Goal: Transaction & Acquisition: Purchase product/service

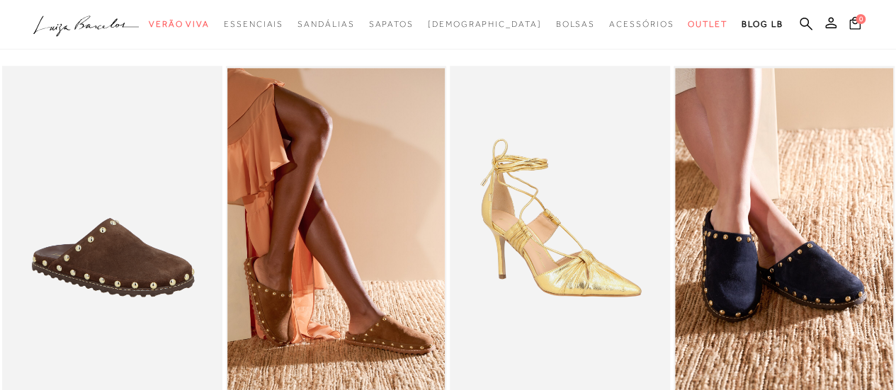
scroll to position [496, 0]
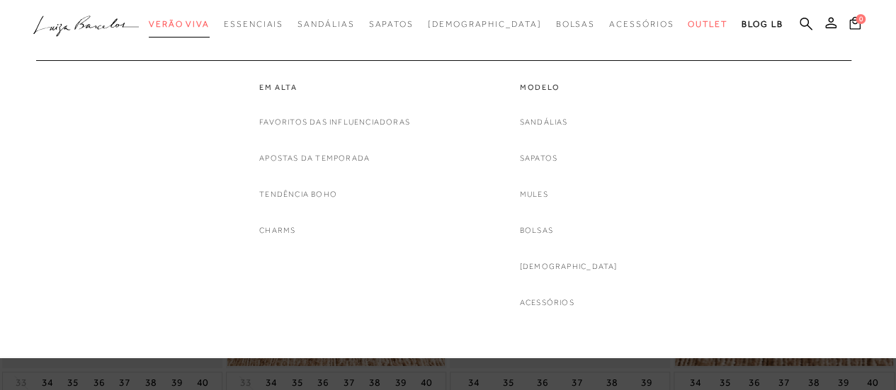
click at [210, 26] on span "Verão Viva" at bounding box center [179, 24] width 61 height 10
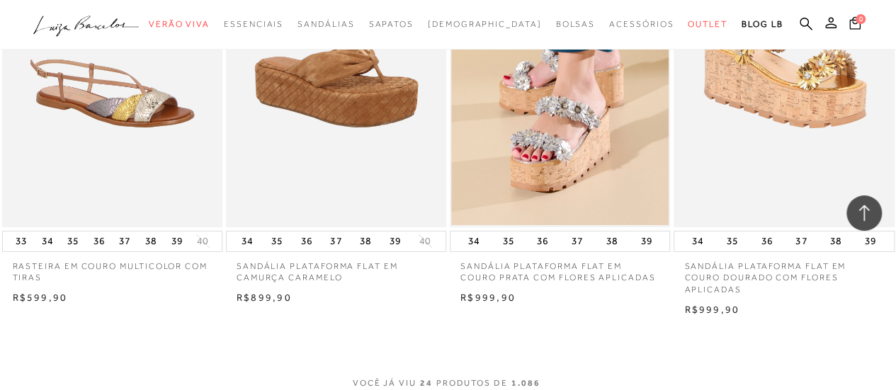
scroll to position [2480, 0]
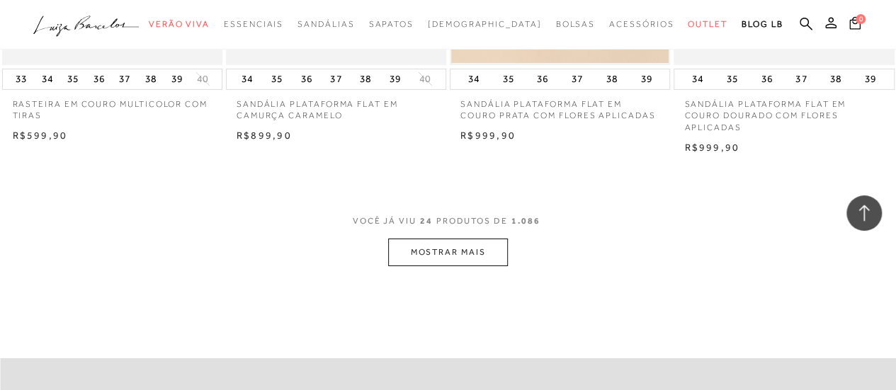
click at [435, 246] on button "MOSTRAR MAIS" at bounding box center [447, 253] width 119 height 28
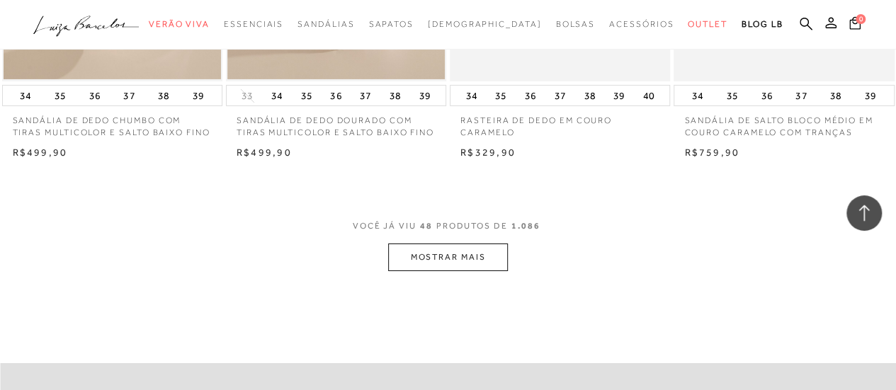
scroll to position [5172, 0]
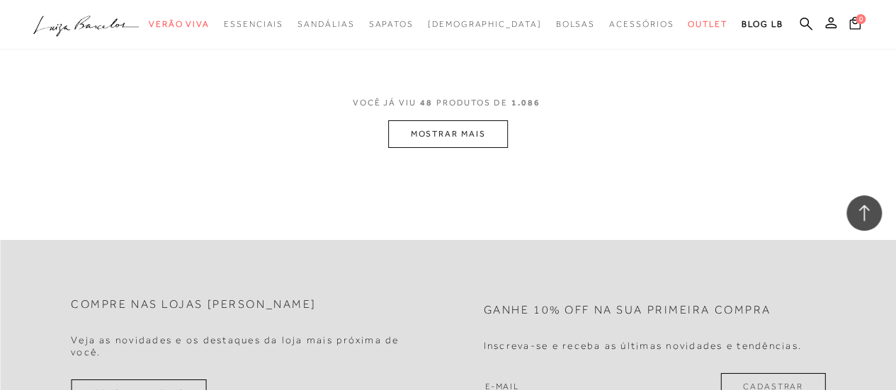
click at [471, 148] on button "MOSTRAR MAIS" at bounding box center [447, 134] width 119 height 28
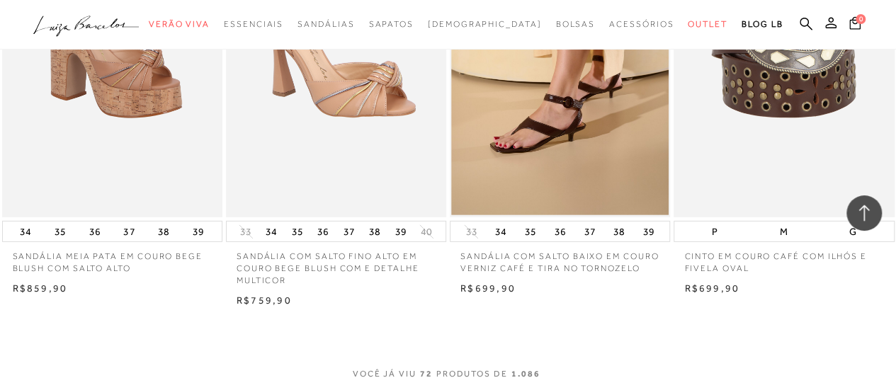
scroll to position [7652, 0]
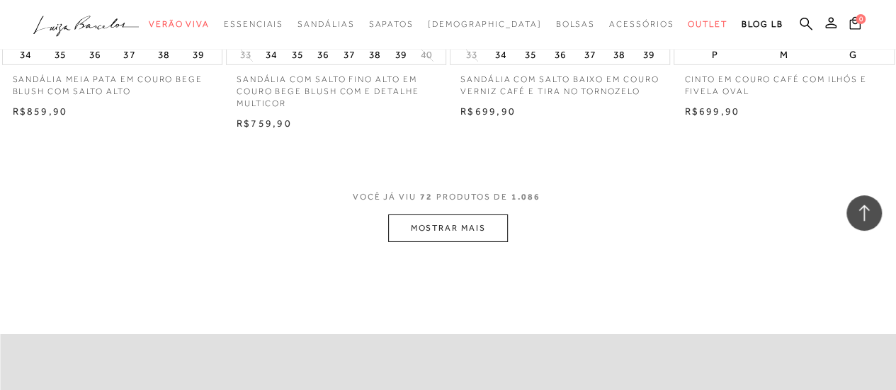
click at [434, 239] on button "MOSTRAR MAIS" at bounding box center [447, 229] width 119 height 28
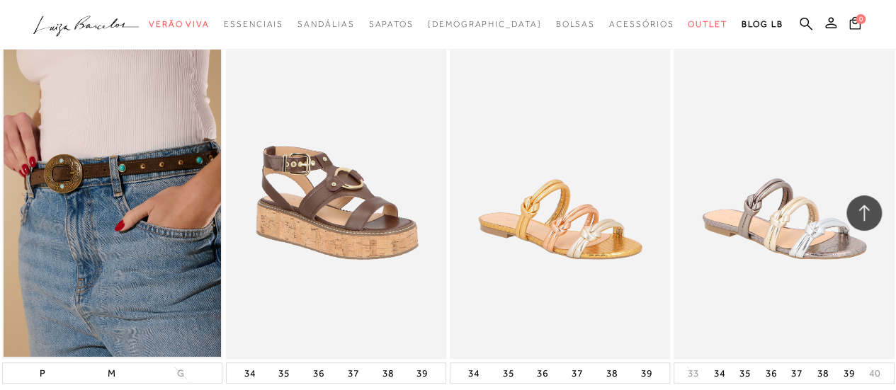
scroll to position [8289, 0]
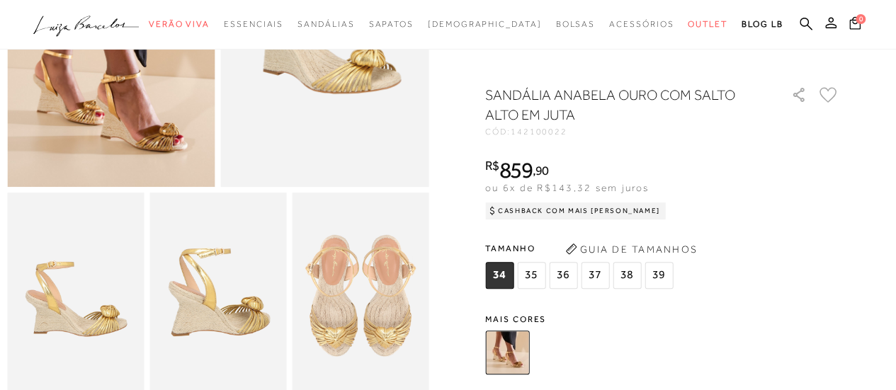
scroll to position [283, 0]
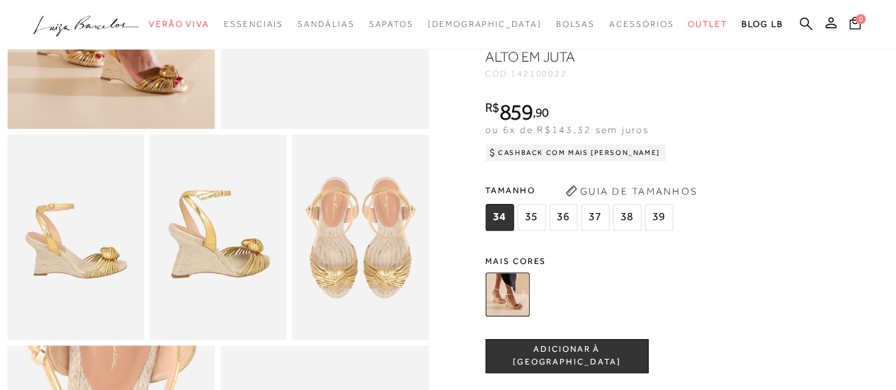
click at [521, 310] on img at bounding box center [507, 295] width 44 height 44
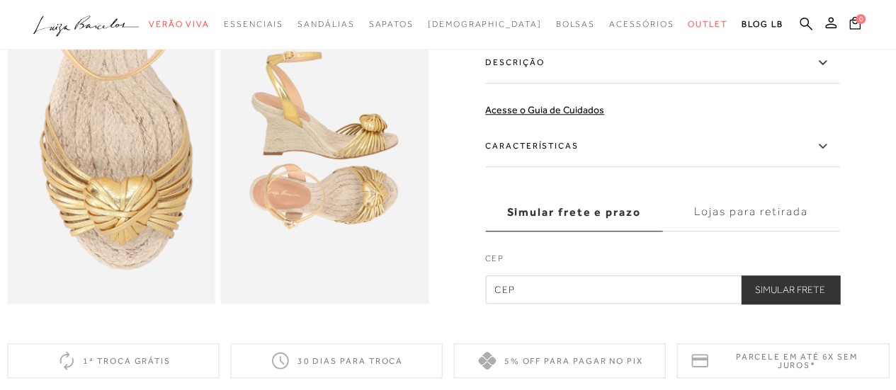
scroll to position [638, 0]
click at [517, 166] on label "Características" at bounding box center [662, 145] width 354 height 41
click at [0, 0] on input "Características" at bounding box center [0, 0] width 0 height 0
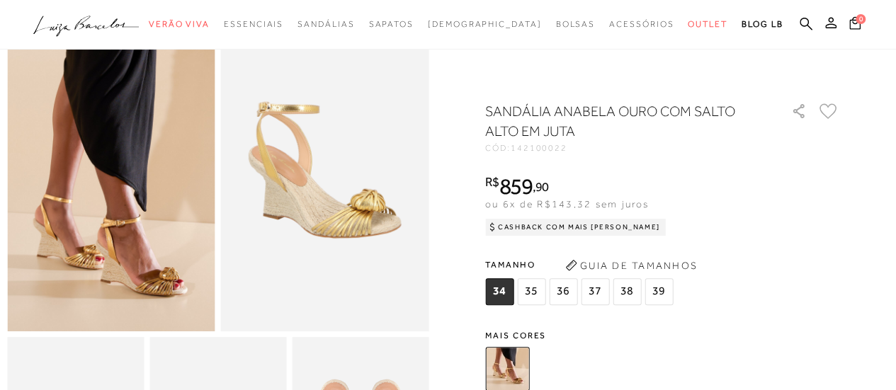
scroll to position [0, 0]
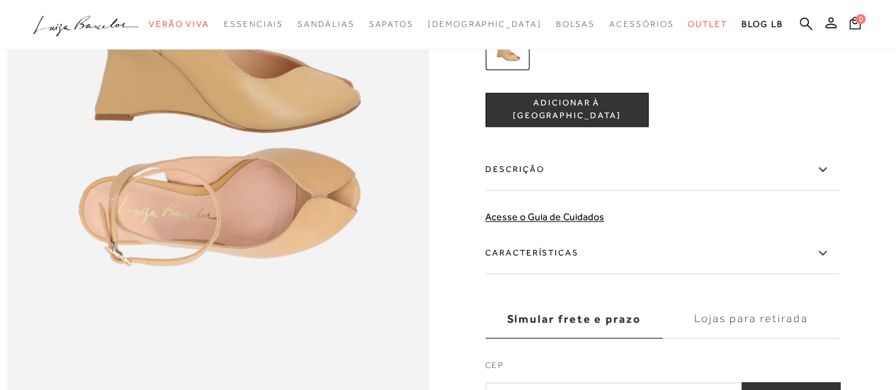
scroll to position [921, 0]
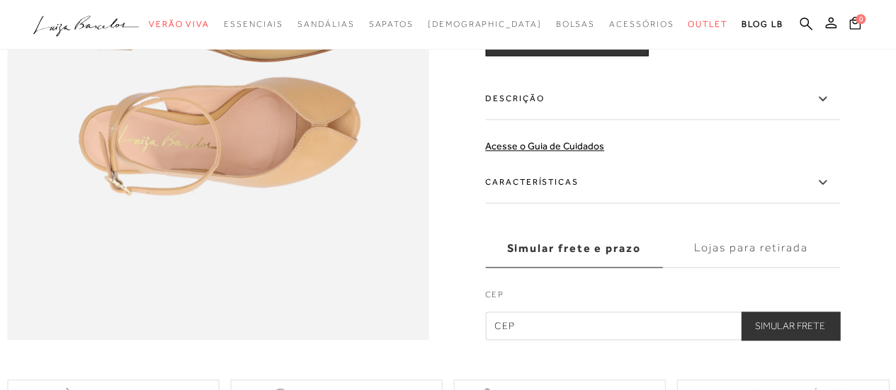
click at [823, 191] on icon at bounding box center [822, 183] width 17 height 18
click at [0, 0] on input "Características" at bounding box center [0, 0] width 0 height 0
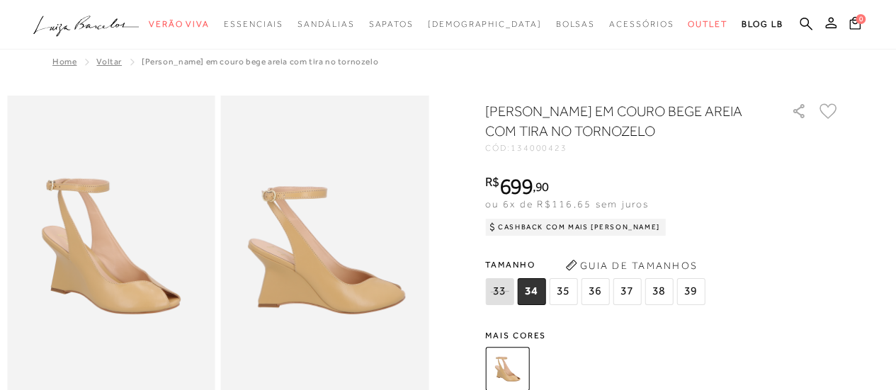
scroll to position [0, 0]
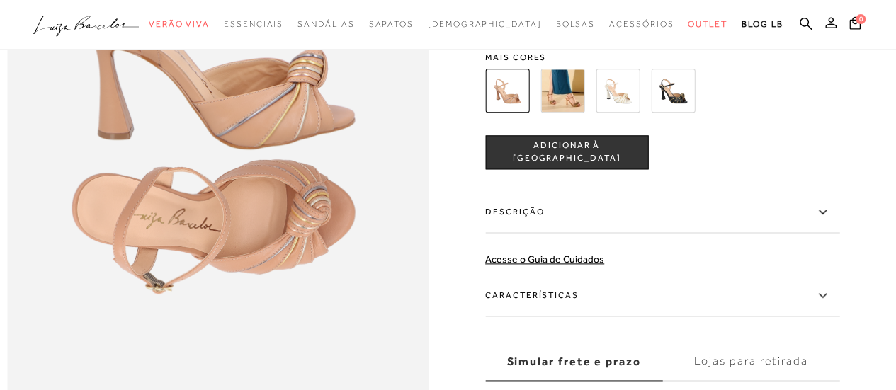
scroll to position [779, 0]
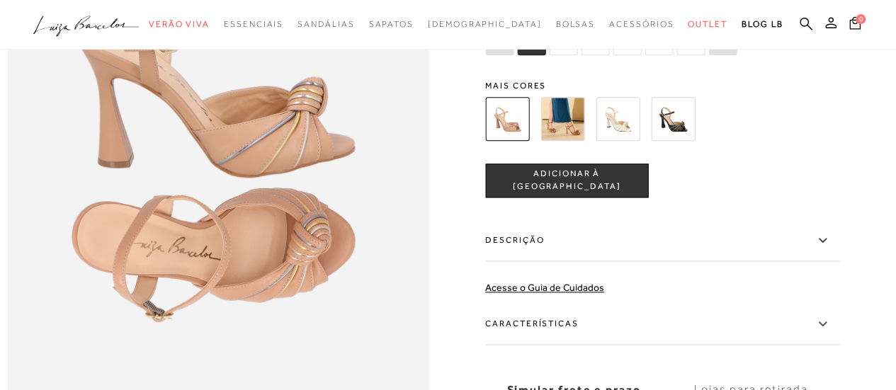
click at [578, 141] on img at bounding box center [563, 119] width 44 height 44
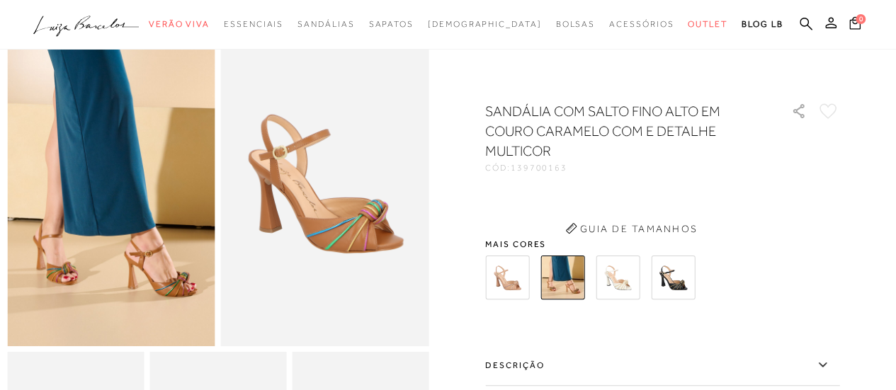
scroll to position [71, 0]
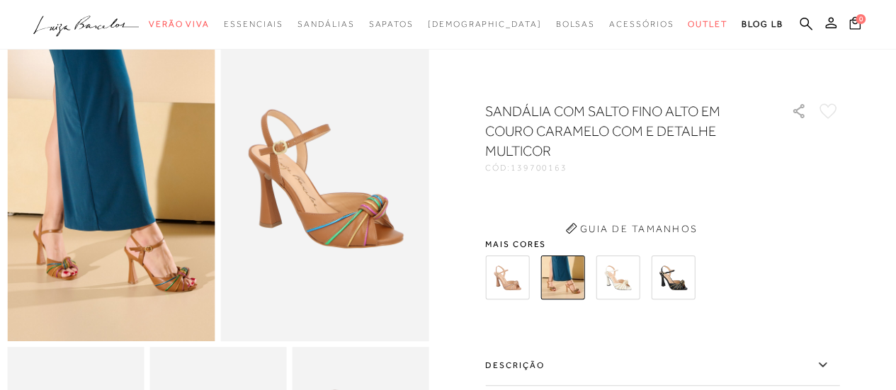
drag, startPoint x: 182, startPoint y: 266, endPoint x: 293, endPoint y: 344, distance: 135.4
click at [183, 266] on img at bounding box center [111, 186] width 208 height 312
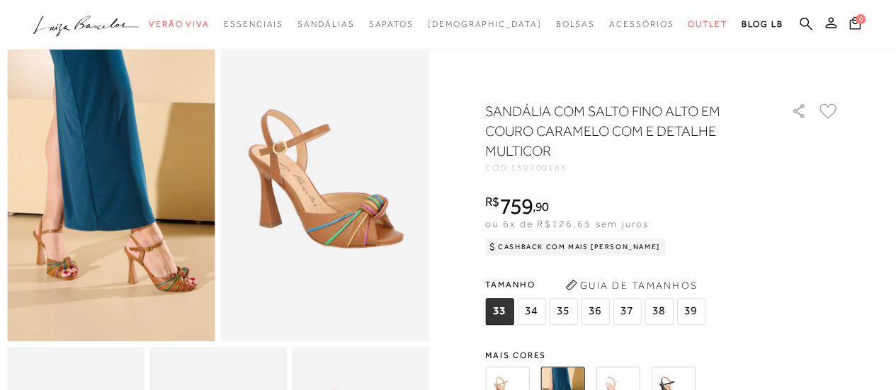
click at [186, 269] on img at bounding box center [111, 186] width 208 height 312
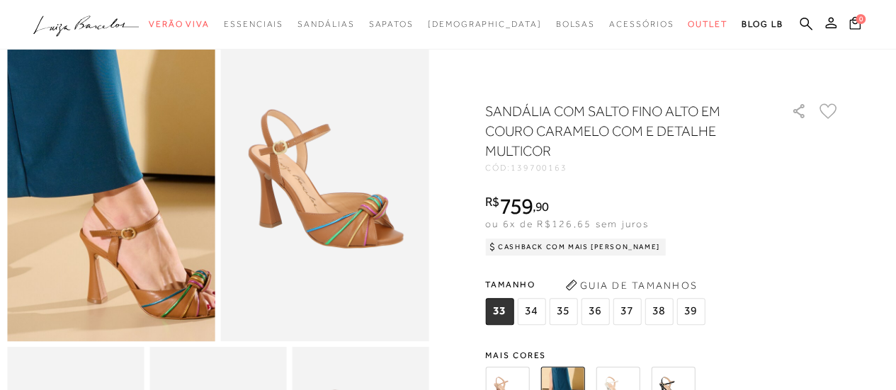
click at [168, 271] on img at bounding box center [53, 107] width 416 height 624
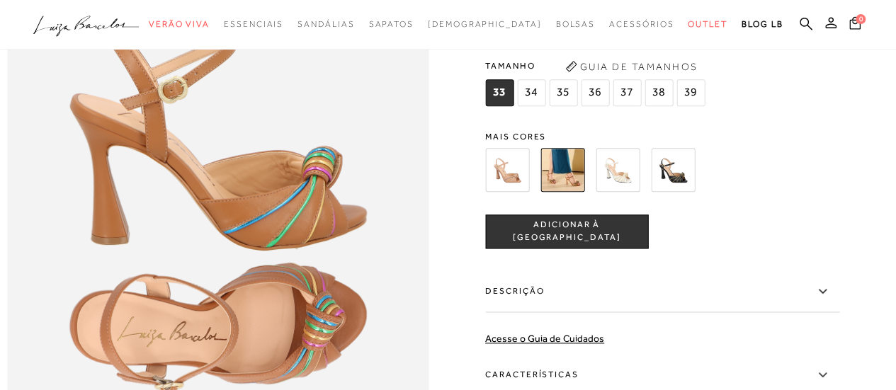
scroll to position [850, 0]
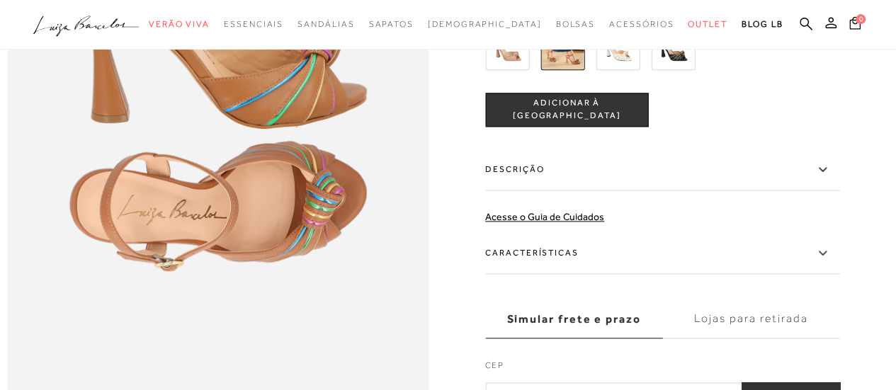
click at [558, 274] on label "Características" at bounding box center [662, 253] width 354 height 41
click at [0, 0] on input "Características" at bounding box center [0, 0] width 0 height 0
